Goal: Task Accomplishment & Management: Complete application form

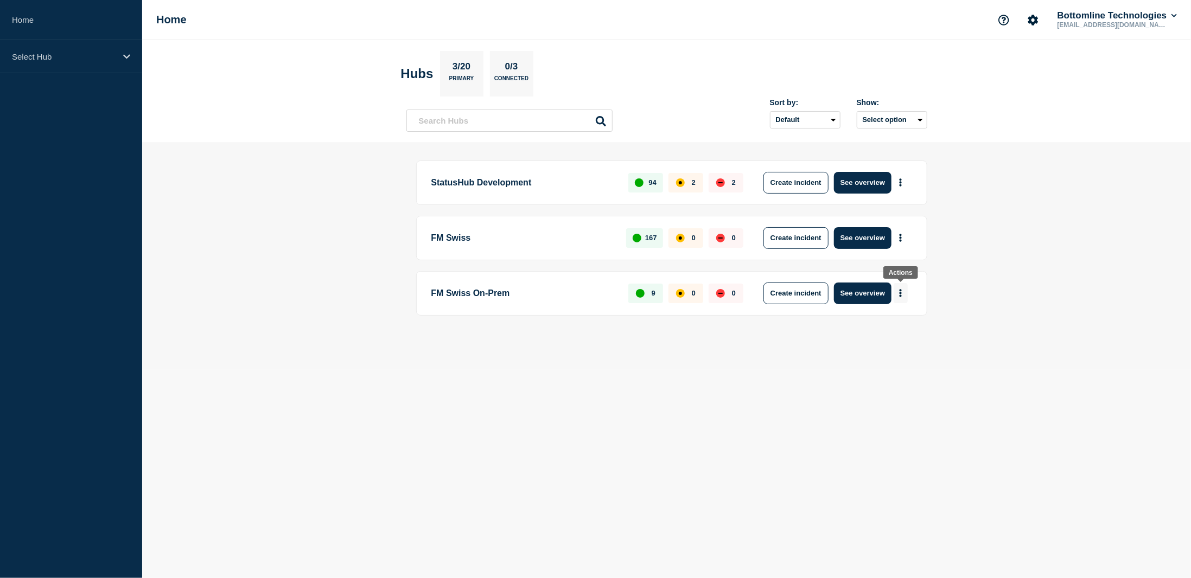
click at [902, 289] on icon "More actions" at bounding box center [900, 293] width 3 height 8
click at [889, 325] on button "Create maintenance" at bounding box center [896, 324] width 73 height 9
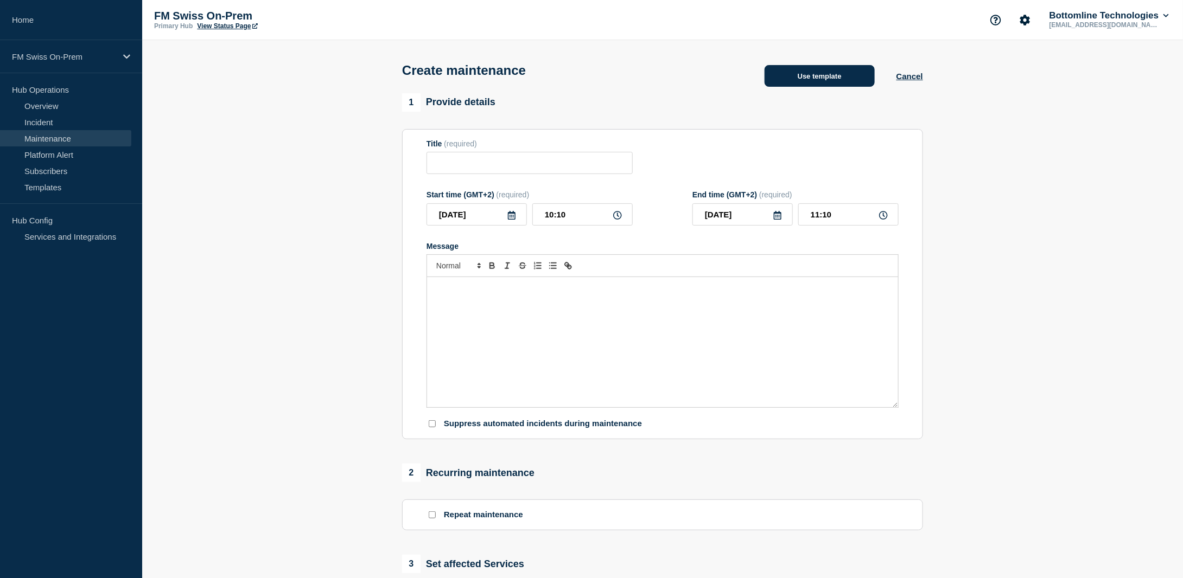
click at [828, 82] on button "Use template" at bounding box center [819, 76] width 110 height 22
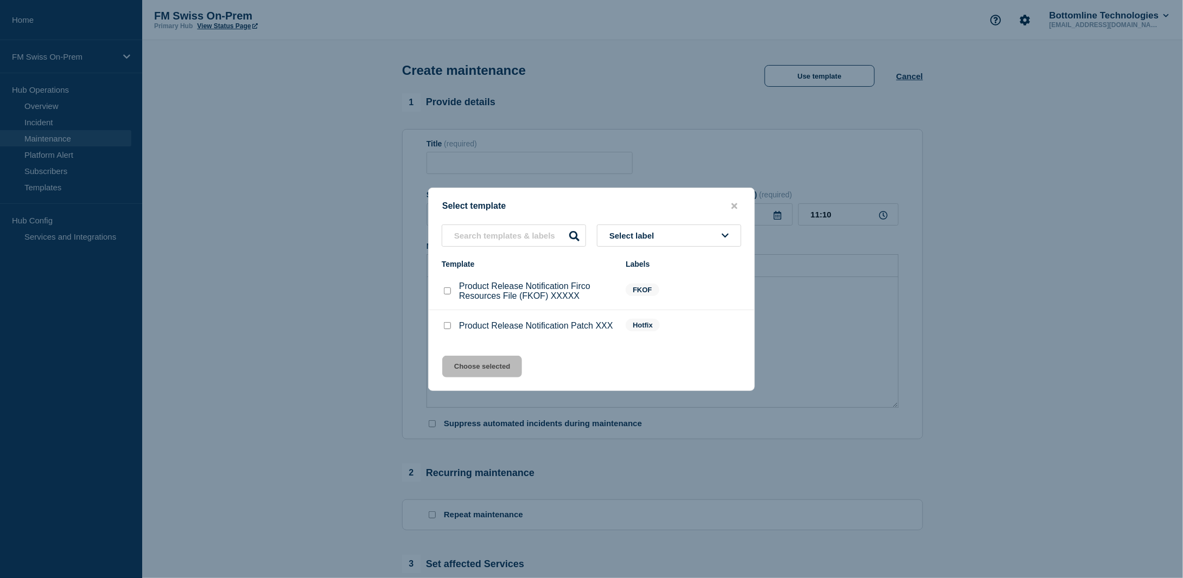
click at [441, 324] on li "Product Release Notification Patch XXX Hotfix" at bounding box center [592, 326] width 326 height 32
click at [447, 328] on input "Product Release Notification Patch XXX checkbox" at bounding box center [447, 325] width 7 height 7
checkbox input "true"
click at [477, 371] on button "Choose selected" at bounding box center [482, 367] width 80 height 22
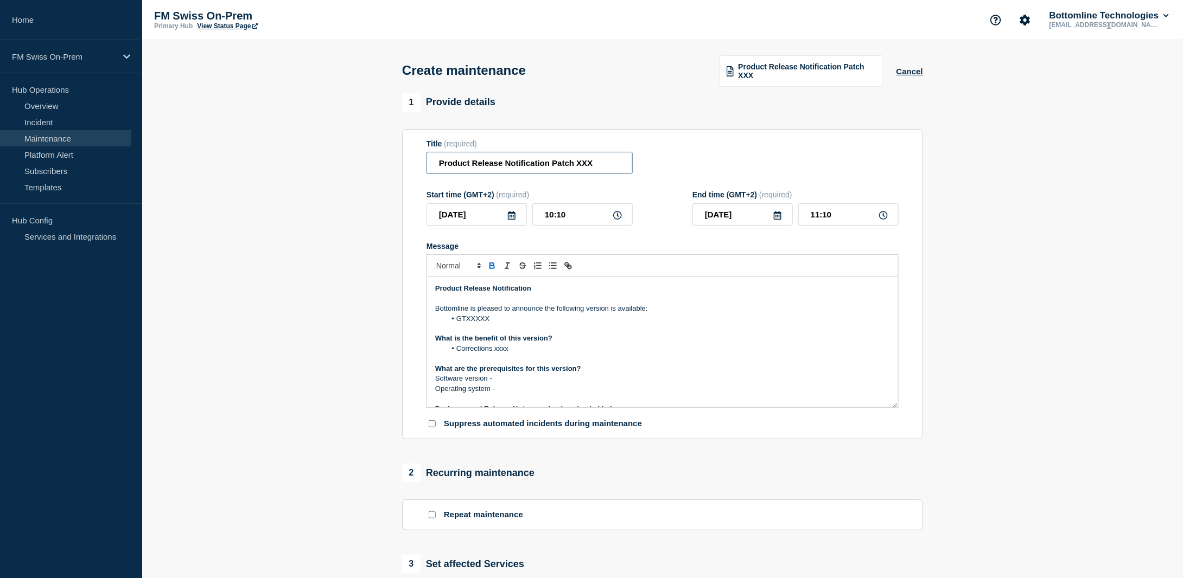
drag, startPoint x: 552, startPoint y: 162, endPoint x: 645, endPoint y: 163, distance: 93.3
click at [645, 163] on div "Title (required) Product Release Notification Patch XXX" at bounding box center [662, 156] width 472 height 35
paste input "GTFrame Patch 25.0.4"
click at [594, 163] on input "Product Release Notification GTFrame Patch 25.0.4" at bounding box center [529, 163] width 206 height 22
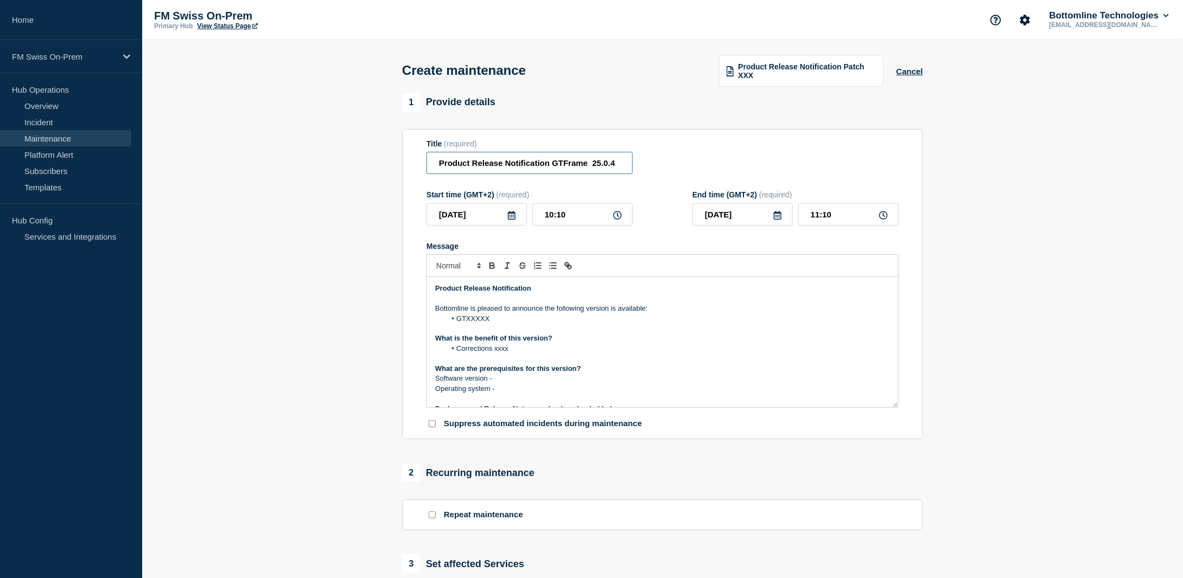
scroll to position [0, 0]
type input "Product Release Notification GTFrame 25.0.4"
drag, startPoint x: 512, startPoint y: 323, endPoint x: 458, endPoint y: 320, distance: 54.3
click at [457, 321] on li "GTXXXXX" at bounding box center [668, 319] width 444 height 10
paste div "Message"
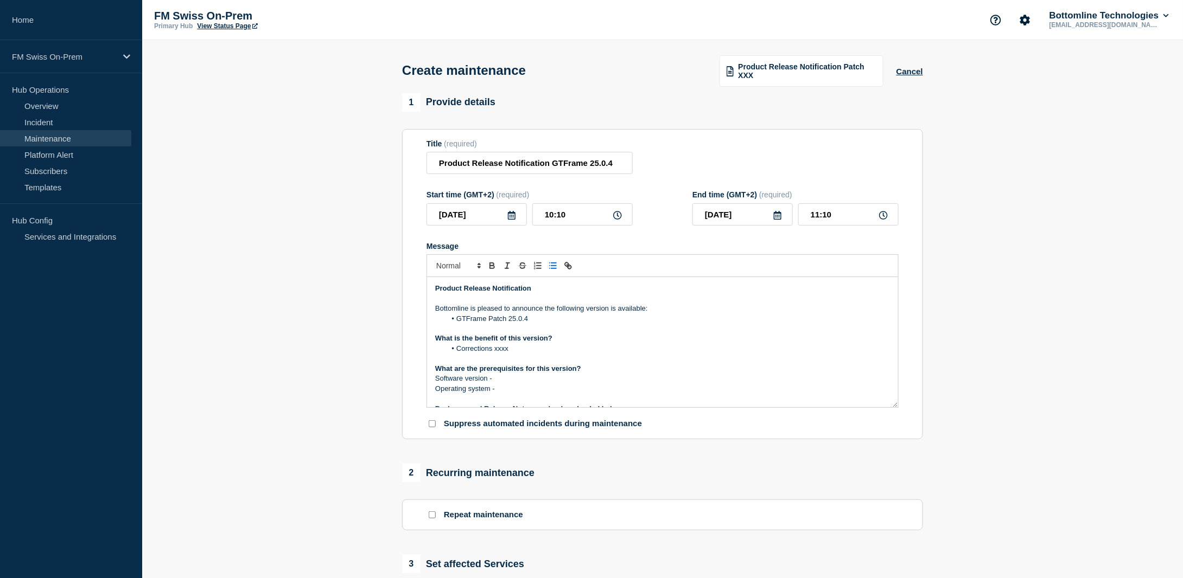
click at [505, 319] on li "GTFrame Patch 25.0.4" at bounding box center [668, 319] width 444 height 10
click at [505, 391] on p "Operating system -" at bounding box center [662, 389] width 455 height 10
drag, startPoint x: 505, startPoint y: 391, endPoint x: 396, endPoint y: 345, distance: 117.9
click at [396, 345] on div "1 Provide details Title (required) Product Release Notification GTFrame 25.0.4 …" at bounding box center [662, 469] width 533 height 753
click at [463, 380] on li "Windows, Linux, SunOS, AIX" at bounding box center [668, 379] width 444 height 10
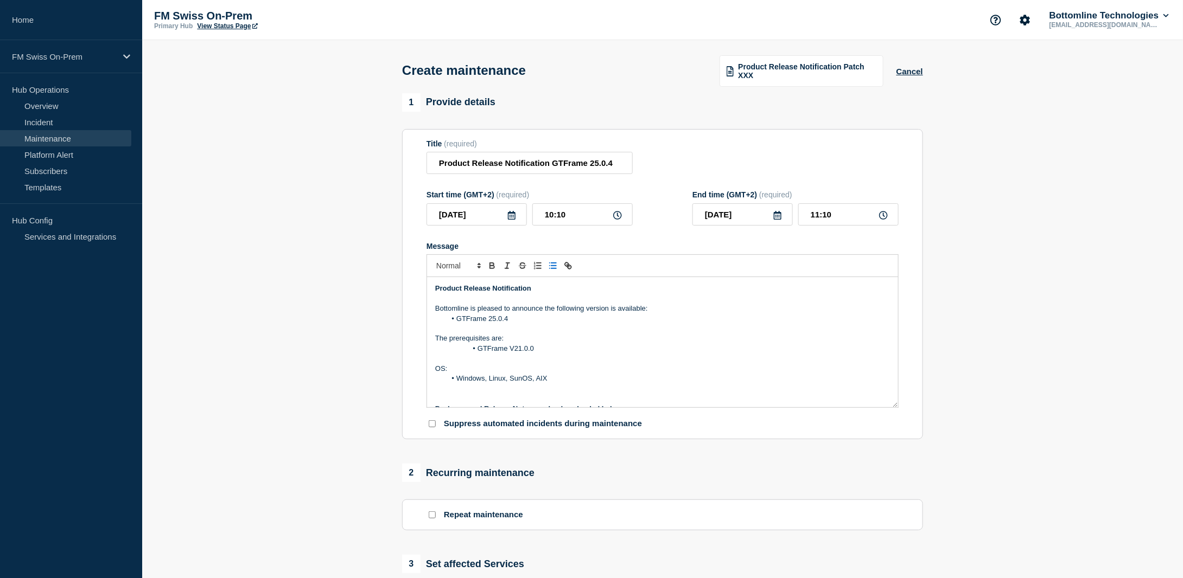
click at [477, 351] on span "Message" at bounding box center [477, 349] width 0 height 10
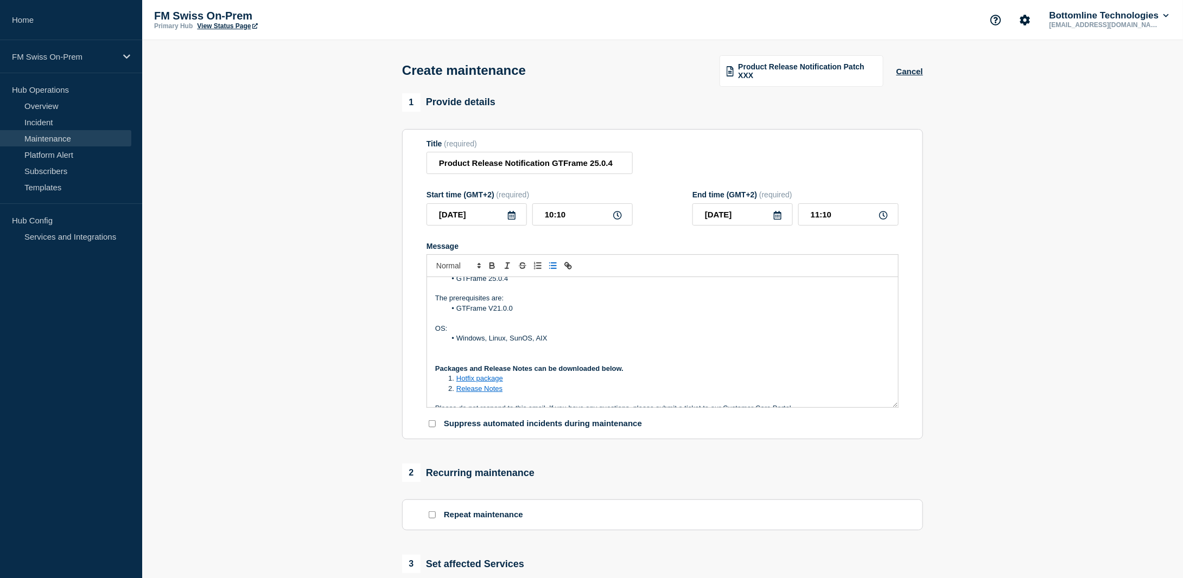
scroll to position [54, 0]
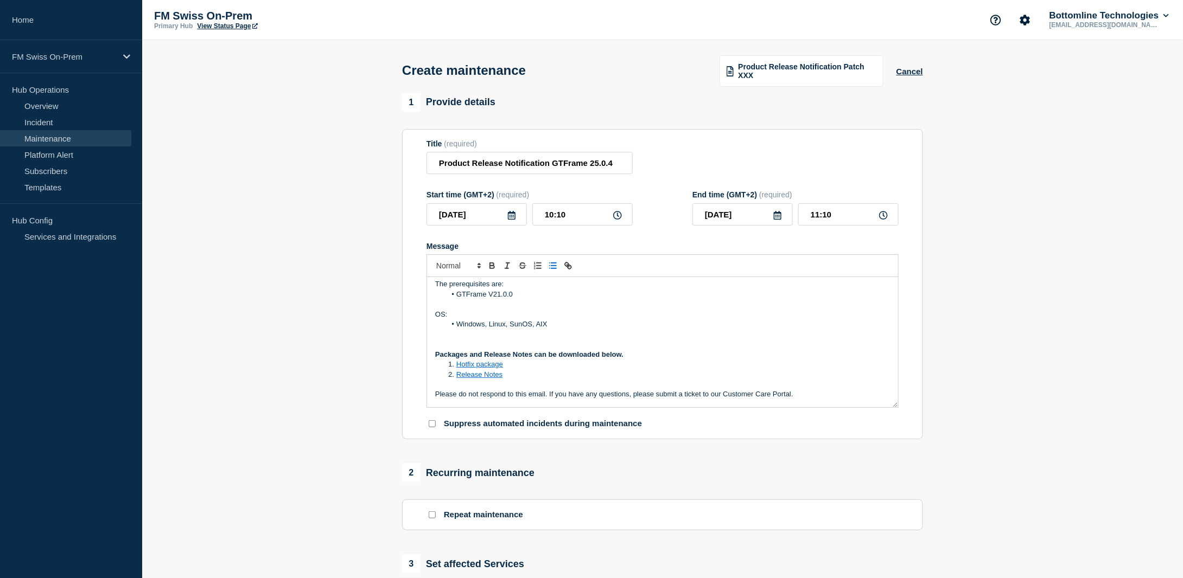
click at [563, 338] on p "Message" at bounding box center [662, 335] width 455 height 10
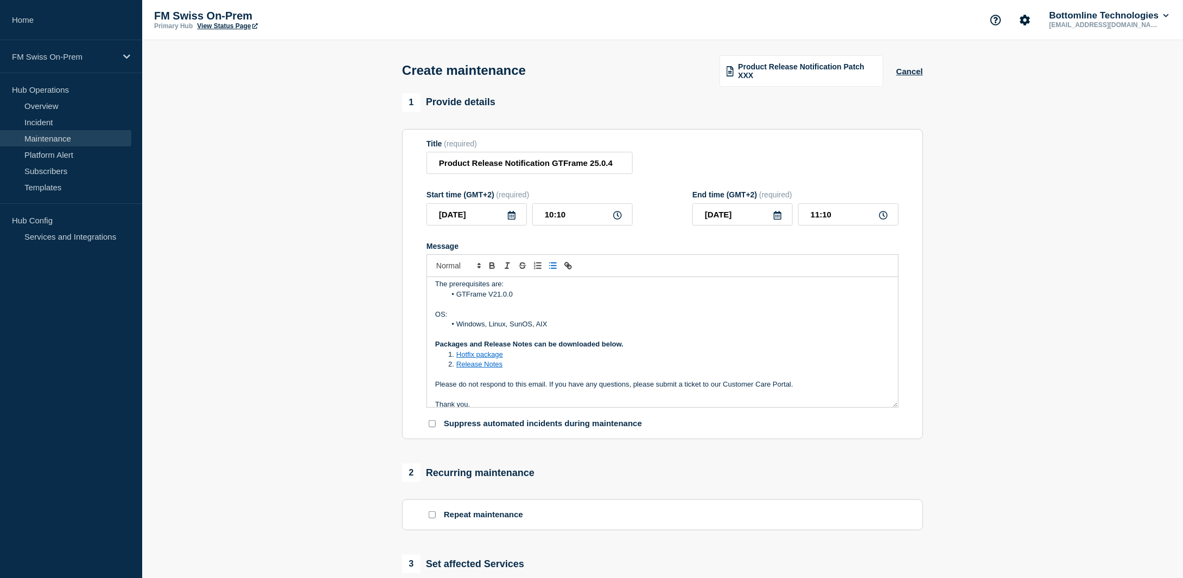
click at [442, 307] on p "Message" at bounding box center [662, 304] width 455 height 10
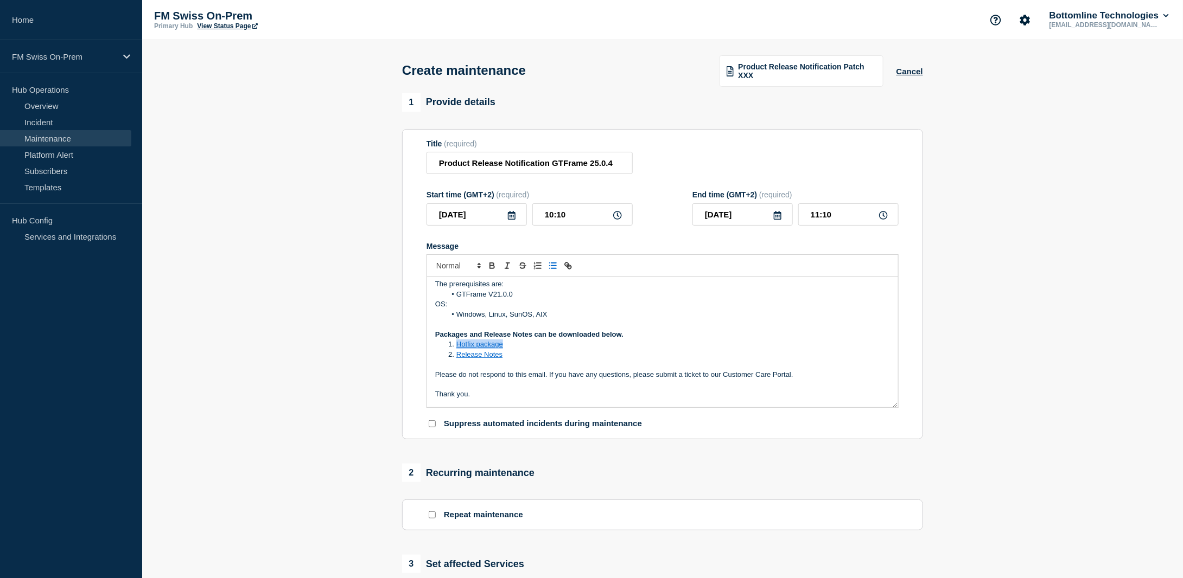
drag, startPoint x: 508, startPoint y: 348, endPoint x: 458, endPoint y: 348, distance: 50.5
click at [458, 348] on li "Hotfix package" at bounding box center [668, 345] width 444 height 10
drag, startPoint x: 563, startPoint y: 347, endPoint x: 455, endPoint y: 349, distance: 107.4
click at [455, 349] on li "GTFrame-Updater-25.0.4.tar.gz" at bounding box center [668, 345] width 444 height 10
click at [567, 265] on icon "Toggle link" at bounding box center [568, 266] width 10 height 10
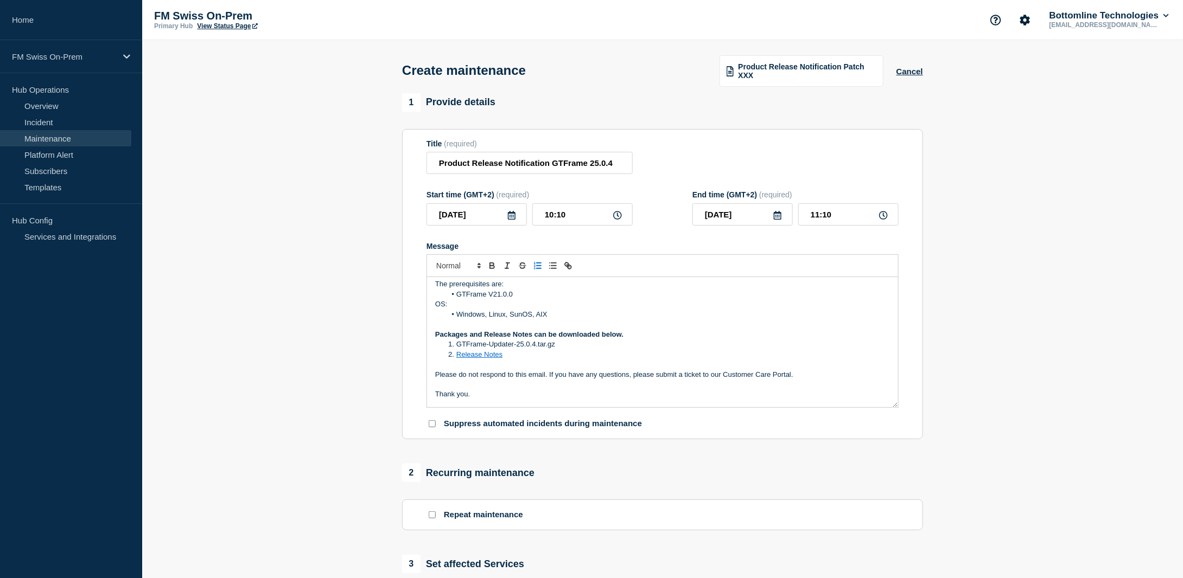
click at [508, 360] on li "Release Notes" at bounding box center [668, 355] width 444 height 10
drag, startPoint x: 509, startPoint y: 358, endPoint x: 456, endPoint y: 355, distance: 52.7
click at [456, 355] on li "Release Notes" at bounding box center [668, 355] width 444 height 10
drag, startPoint x: 573, startPoint y: 358, endPoint x: 456, endPoint y: 360, distance: 117.2
click at [456, 360] on li "GTFrame-Installer-25.0.4.tar.gz" at bounding box center [668, 355] width 444 height 10
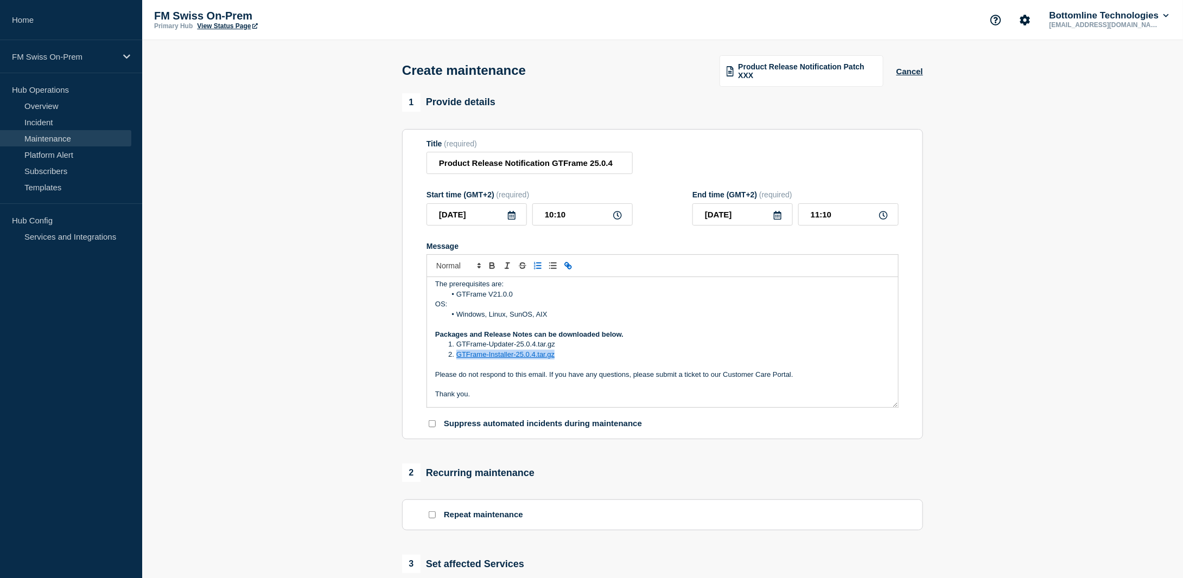
click at [569, 266] on icon "Toggle link" at bounding box center [568, 266] width 10 height 10
click at [563, 349] on li "GTFrame-Updater-25.0.4.tar.gz" at bounding box center [668, 345] width 444 height 10
click at [564, 355] on li "GTFrame-Installer-25.0.4.tar.gz" at bounding box center [668, 355] width 444 height 10
drag, startPoint x: 546, startPoint y: 393, endPoint x: 456, endPoint y: 397, distance: 89.6
click at [456, 397] on li "RLN-GTFrame-25.0.4.pdf" at bounding box center [668, 395] width 444 height 10
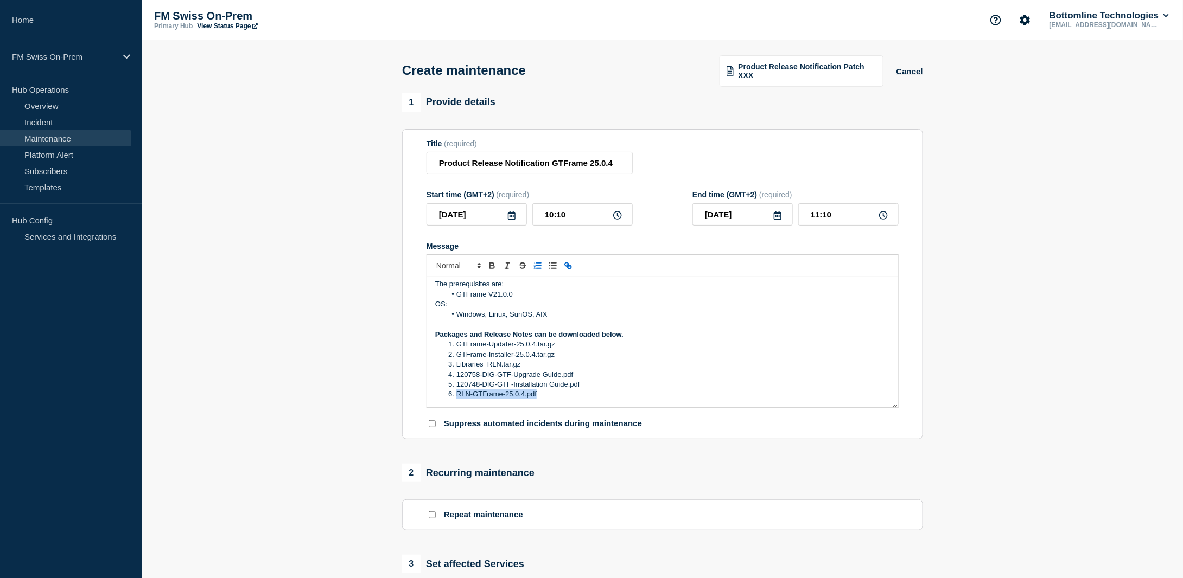
click at [568, 266] on icon "Toggle link" at bounding box center [567, 265] width 4 height 4
paste input "https://bottomline.thruinc.net/Publishing/Link.aspx?LinkID=3W39U65717H4N"
click at [568, 416] on link at bounding box center [561, 415] width 25 height 8
drag, startPoint x: 587, startPoint y: 382, endPoint x: 457, endPoint y: 388, distance: 129.8
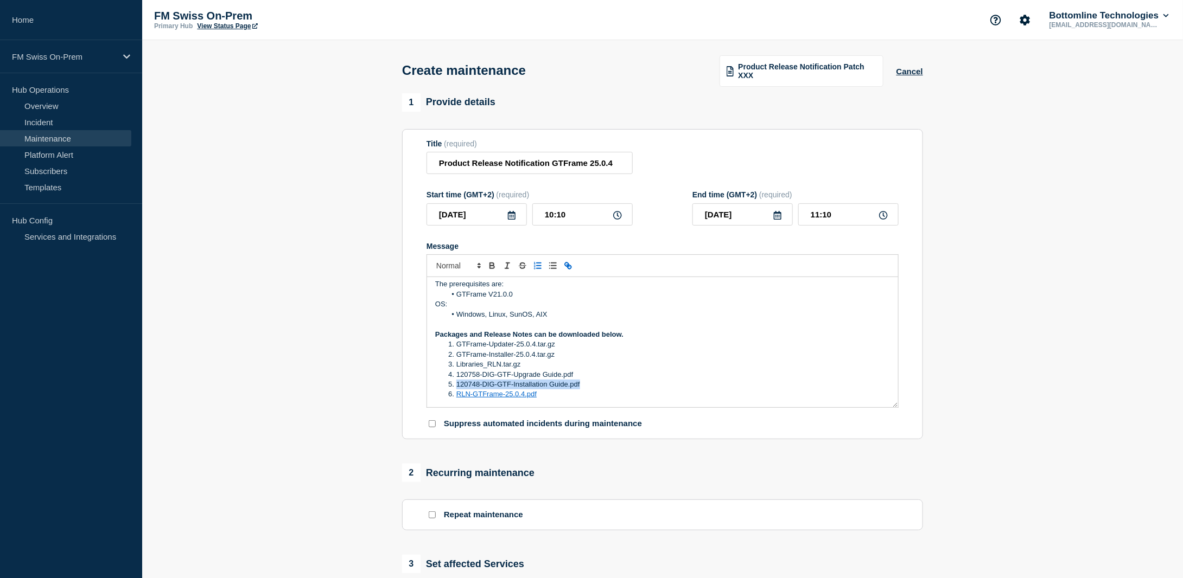
click at [457, 388] on li "120748-DIG-GTF-Installation Guide.pdf" at bounding box center [668, 385] width 444 height 10
click at [571, 264] on icon "Toggle link" at bounding box center [568, 266] width 10 height 10
paste input "https://bottomline.thruinc.net/Publishing/Link.aspx?LinkID=24LZ6KF6UDXXJ"
click at [590, 404] on link at bounding box center [582, 404] width 25 height 8
click at [587, 374] on li "120758-DIG-GTF-Upgrade Guide.pdf" at bounding box center [668, 375] width 444 height 10
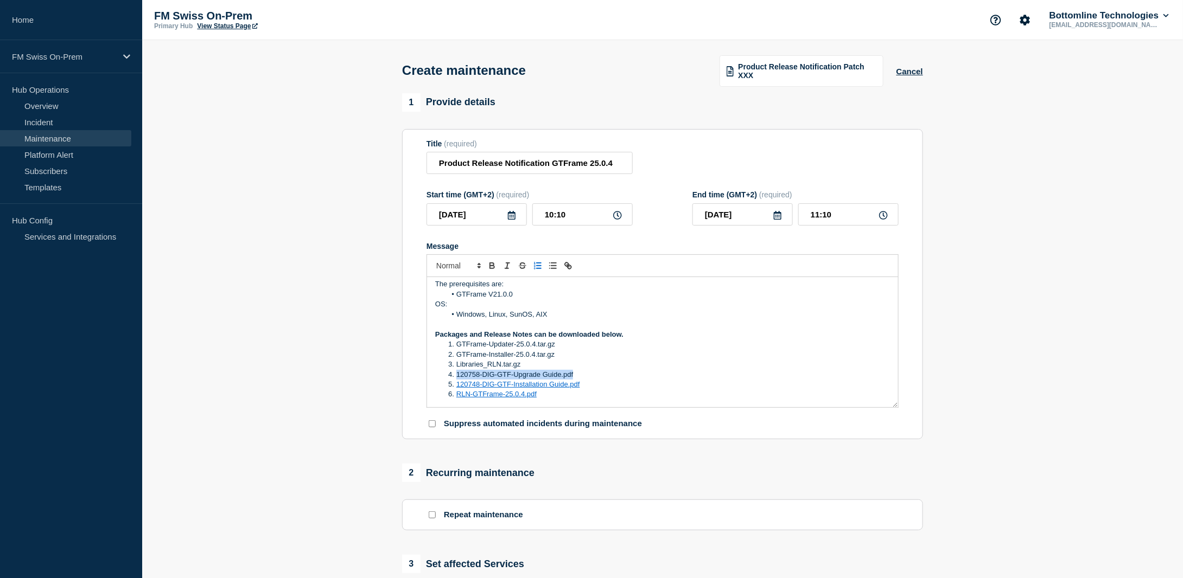
drag, startPoint x: 579, startPoint y: 374, endPoint x: 458, endPoint y: 375, distance: 121.5
click at [458, 375] on li "120758-DIG-GTF-Upgrade Guide.pdf" at bounding box center [668, 375] width 444 height 10
click at [567, 267] on icon "Toggle link" at bounding box center [568, 266] width 10 height 10
paste input "https://bottomline.thruinc.net/Publishing/Link.aspx?LinkID=16N0TPVNMMCLZ"
click at [583, 394] on link at bounding box center [579, 395] width 25 height 8
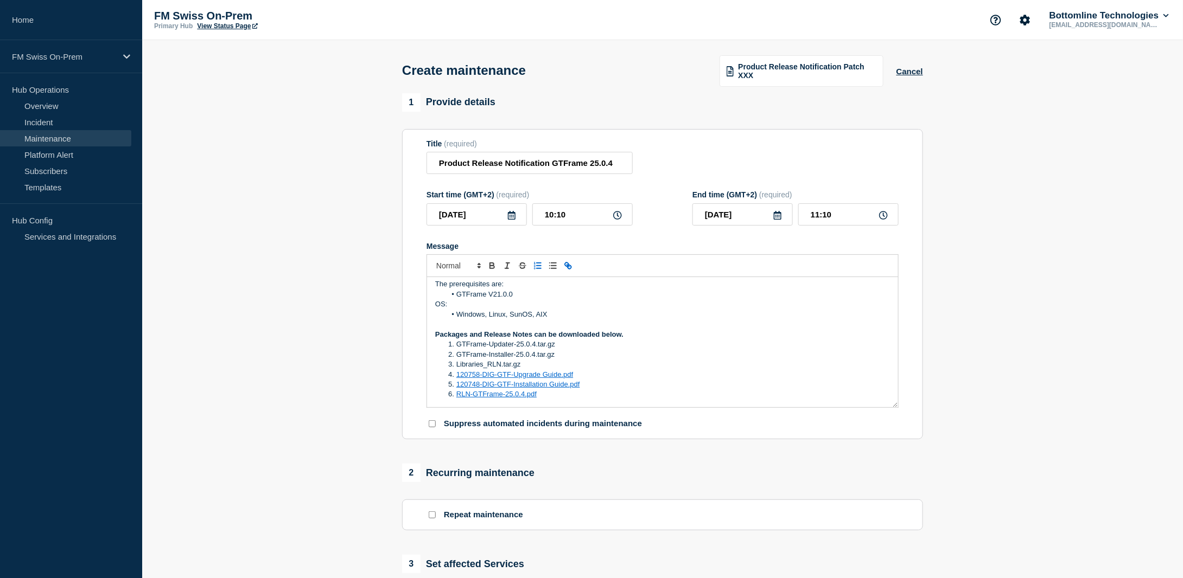
click at [552, 367] on li "Libraries_RLN.tar.gz" at bounding box center [668, 365] width 444 height 10
drag, startPoint x: 527, startPoint y: 368, endPoint x: 457, endPoint y: 369, distance: 69.4
click at [457, 369] on li "Libraries_RLN.tar.gz" at bounding box center [668, 365] width 444 height 10
click at [566, 266] on icon "Toggle link" at bounding box center [568, 266] width 10 height 10
paste input "https://bottomline.thruinc.net/Publishing/Link.aspx?LinkID=05AT4K95Y0NA7"
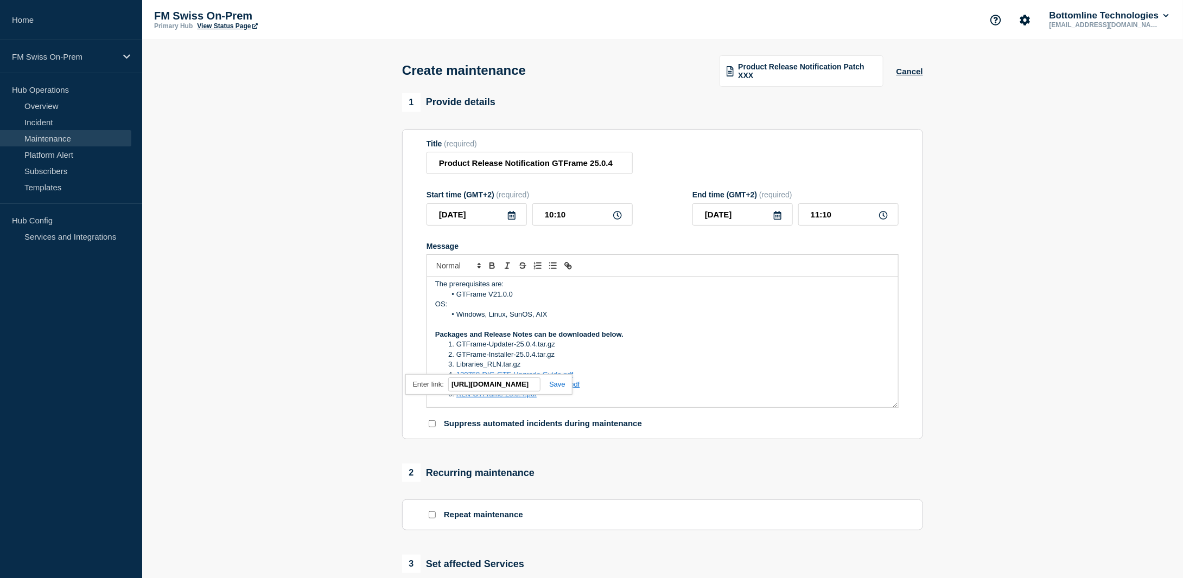
click at [553, 387] on link at bounding box center [552, 384] width 25 height 8
click at [569, 356] on li "GTFrame-Installer-25.0.4.tar.gz" at bounding box center [668, 355] width 444 height 10
drag, startPoint x: 559, startPoint y: 358, endPoint x: 457, endPoint y: 356, distance: 102.0
click at [457, 356] on li "GTFrame-Installer-25.0.4.tar.gz" at bounding box center [668, 355] width 444 height 10
click at [569, 265] on icon "Toggle link" at bounding box center [568, 266] width 10 height 10
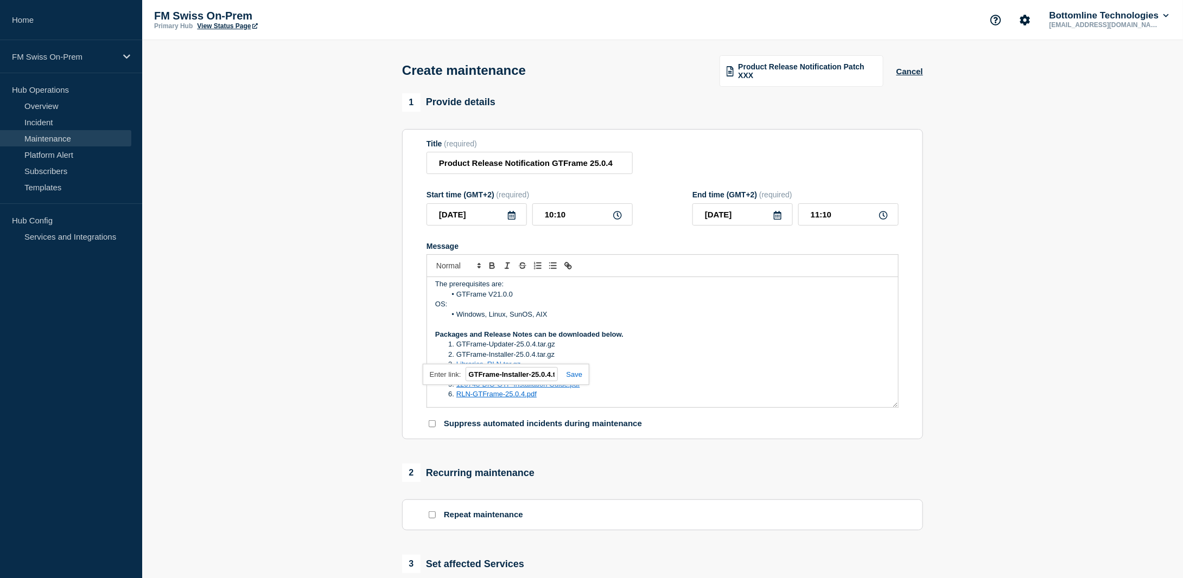
paste input "https://bottomline.thruinc.net/Publishing/Link.aspx?LinkID=0QEIZRSZZ6V7Q"
click at [575, 376] on link at bounding box center [570, 375] width 25 height 8
click at [570, 345] on li "GTFrame-Updater-25.0.4.tar.gz" at bounding box center [668, 345] width 444 height 10
drag, startPoint x: 560, startPoint y: 345, endPoint x: 458, endPoint y: 346, distance: 102.5
click at [458, 346] on li "GTFrame-Updater-25.0.4.tar.gz" at bounding box center [668, 345] width 444 height 10
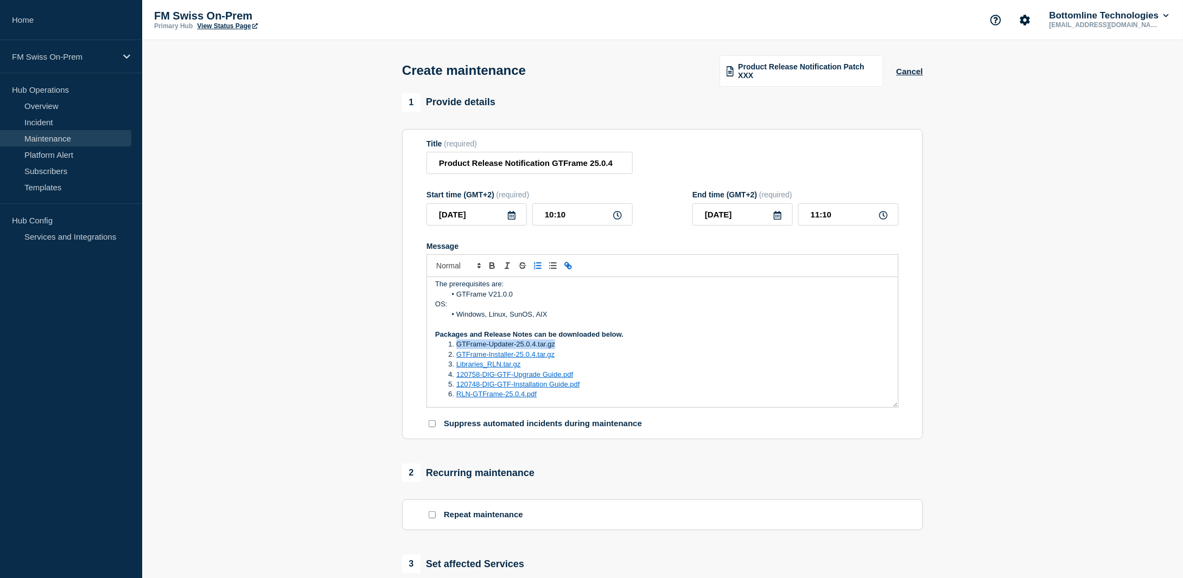
click at [567, 264] on icon "Toggle link" at bounding box center [568, 266] width 10 height 10
paste input "https://bottomline.thruinc.net/Publishing/Link.aspx?LinkID=217D3P4E642K3"
type input "https://bottomline.thruinc.net/Publishing/Link.aspx?LinkID=217D3P4E642K3"
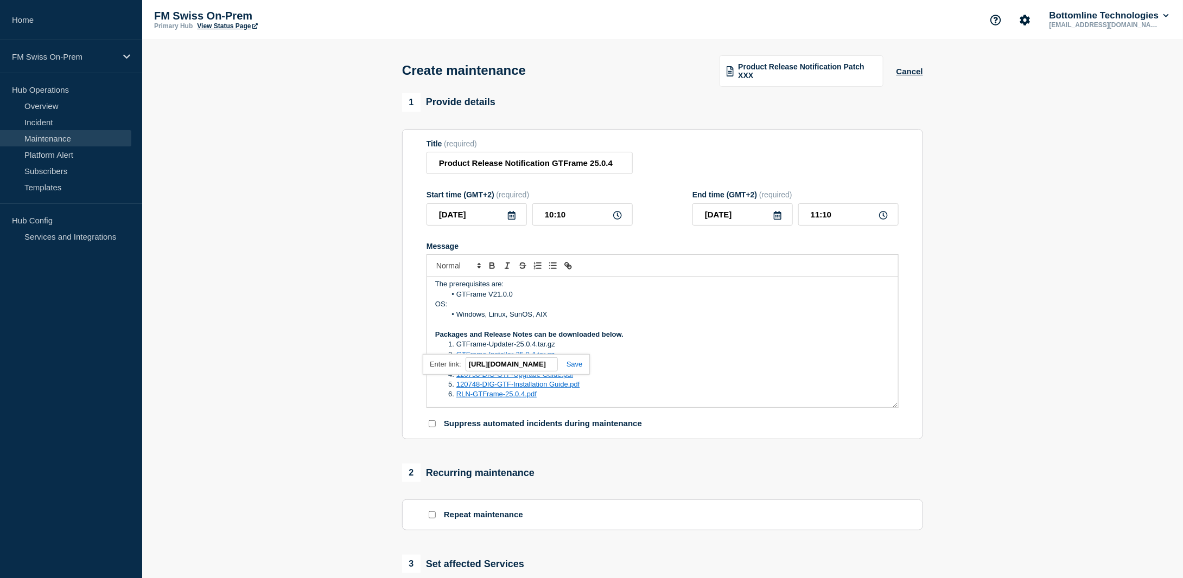
click at [578, 363] on link at bounding box center [570, 364] width 25 height 8
click at [641, 366] on li "Libraries_RLN.tar.gz" at bounding box center [668, 365] width 444 height 10
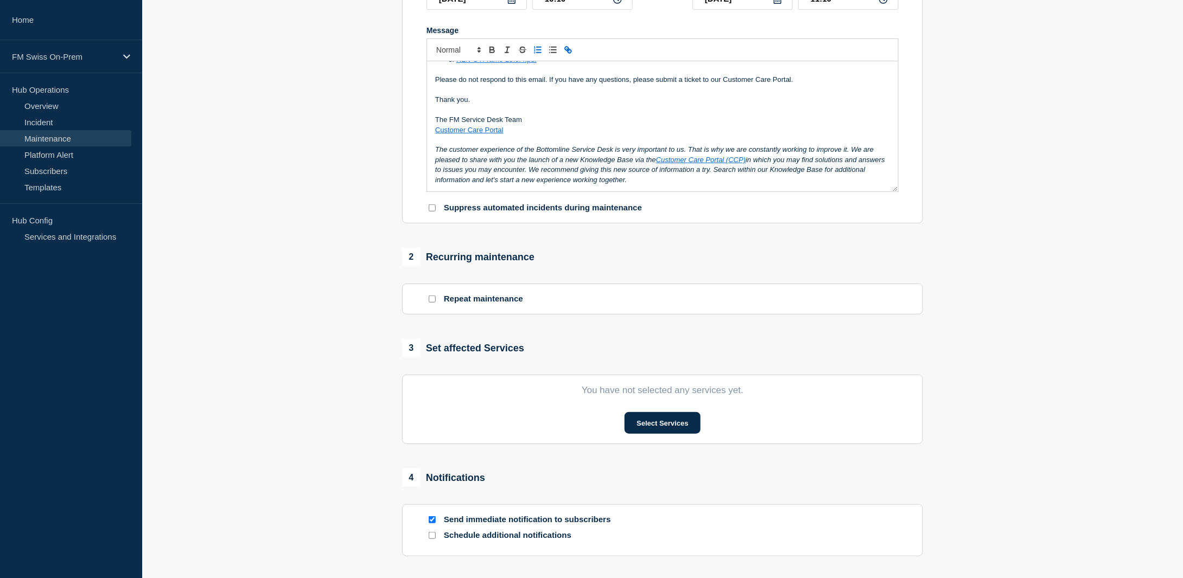
scroll to position [217, 0]
click at [674, 424] on button "Select Services" at bounding box center [661, 422] width 75 height 22
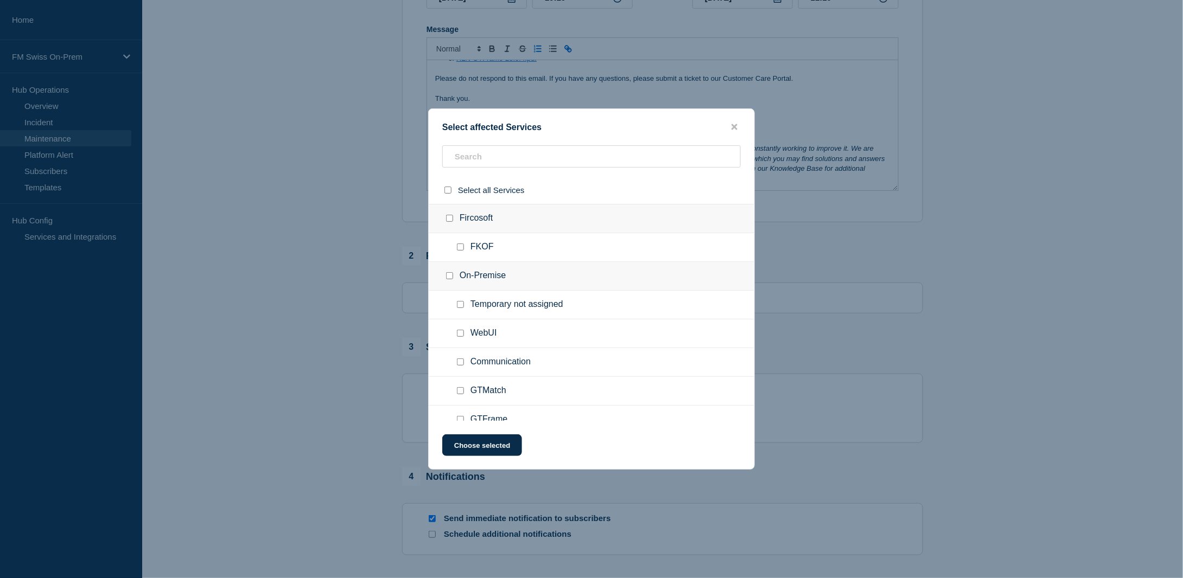
click at [461, 420] on input "GTFrame checkbox" at bounding box center [460, 419] width 7 height 7
checkbox input "true"
click at [465, 447] on button "Choose selected" at bounding box center [482, 446] width 80 height 22
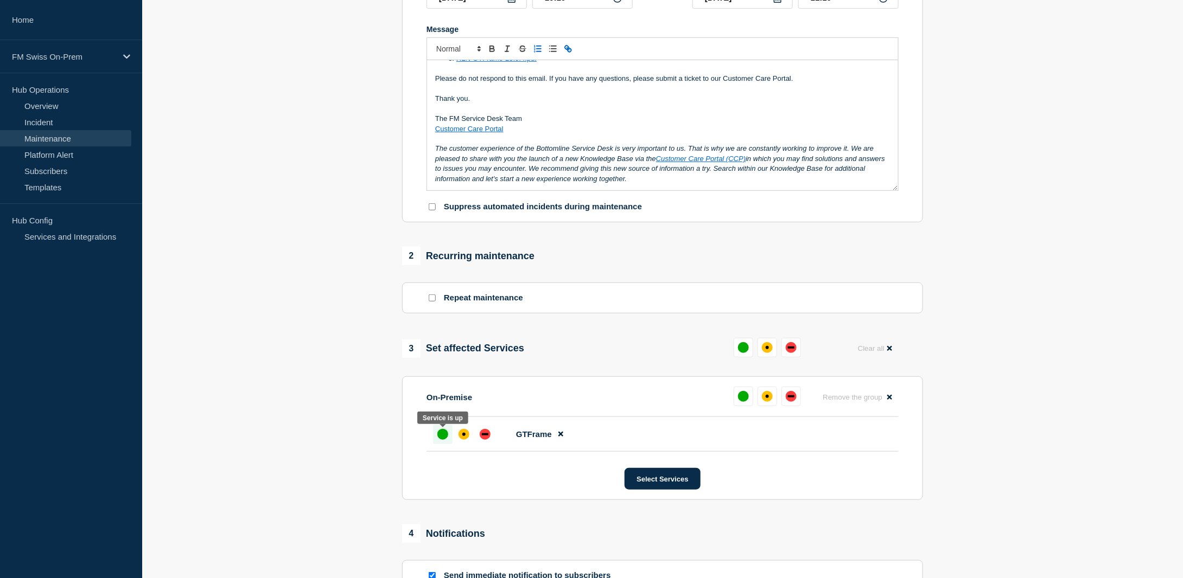
click at [443, 436] on div "up" at bounding box center [442, 434] width 11 height 11
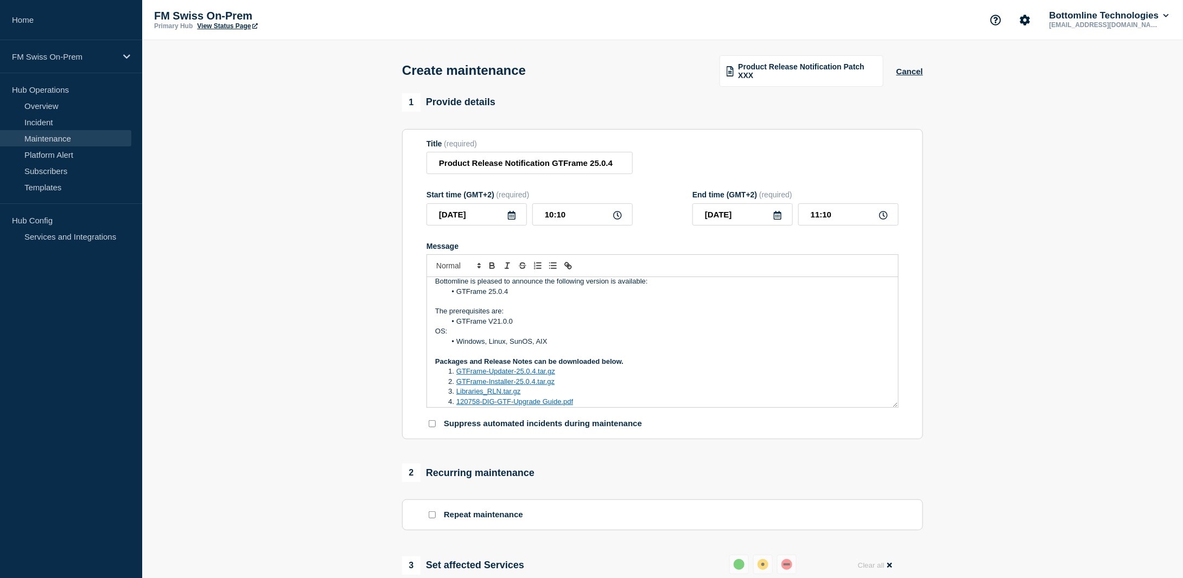
scroll to position [0, 0]
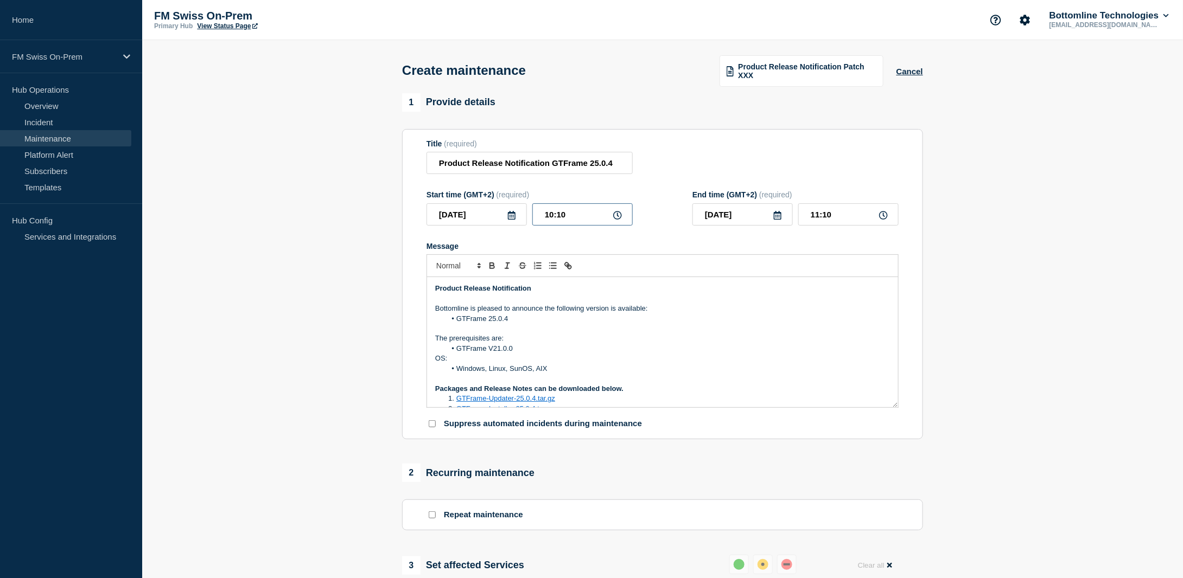
click at [591, 220] on input "10:10" at bounding box center [582, 214] width 100 height 22
type input "10:19"
click at [842, 216] on input "11:19" at bounding box center [848, 214] width 100 height 22
click at [819, 215] on input "11:21" at bounding box center [848, 214] width 100 height 22
type input "10:21"
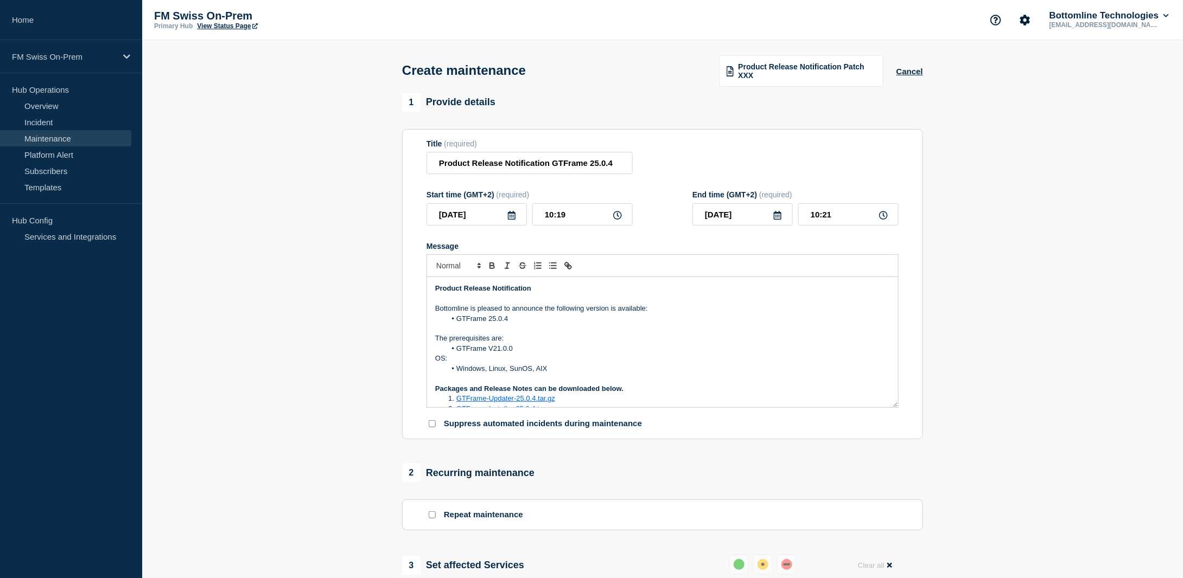
click at [1027, 246] on section "1 Provide details Title (required) Product Release Notification GTFrame 25.0.4 …" at bounding box center [662, 498] width 1041 height 810
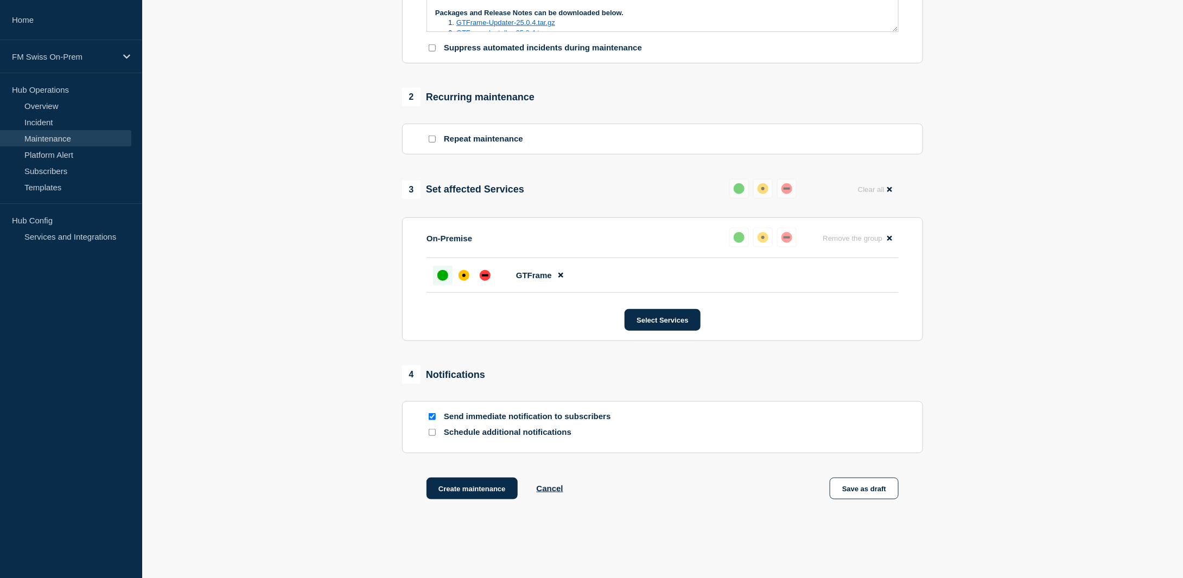
scroll to position [380, 0]
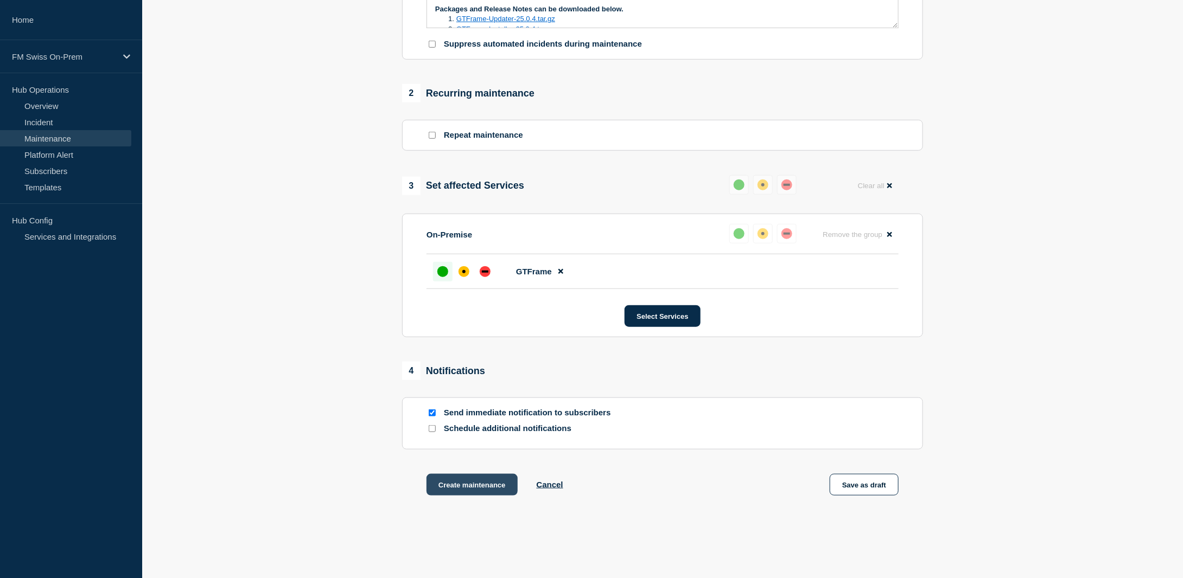
click at [478, 488] on button "Create maintenance" at bounding box center [471, 485] width 91 height 22
